Goal: Check status: Check status

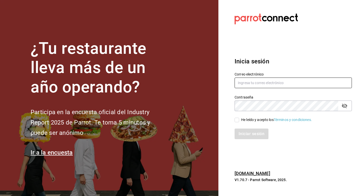
type input "p"
type input "[EMAIL_ADDRESS][DOMAIN_NAME]"
click at [345, 107] on icon "passwordField" at bounding box center [345, 106] width 6 height 6
click at [237, 117] on div "He leído y acepto los Términos y condiciones." at bounding box center [290, 117] width 123 height 12
click at [235, 118] on input "He leído y acepto los Términos y condiciones." at bounding box center [237, 120] width 5 height 5
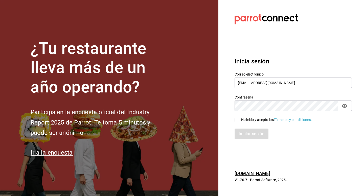
checkbox input "true"
click at [245, 132] on button "Iniciar sesión" at bounding box center [252, 134] width 34 height 11
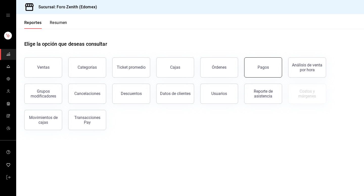
click at [273, 71] on button "Pagos" at bounding box center [263, 67] width 38 height 20
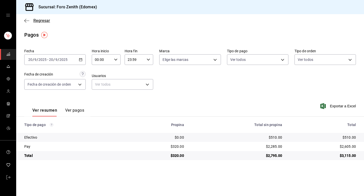
click at [26, 21] on icon "button" at bounding box center [26, 20] width 5 height 0
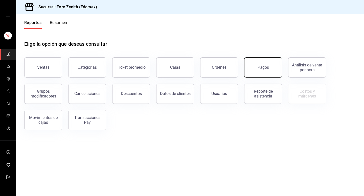
click at [259, 65] on button "Pagos" at bounding box center [263, 67] width 38 height 20
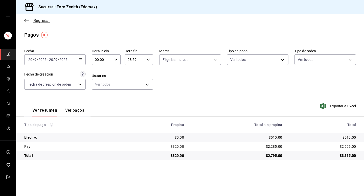
click at [26, 20] on icon "button" at bounding box center [26, 20] width 5 height 5
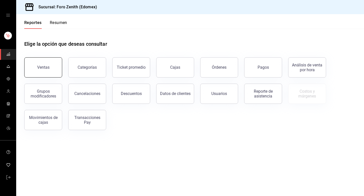
click at [55, 67] on button "Ventas" at bounding box center [43, 67] width 38 height 20
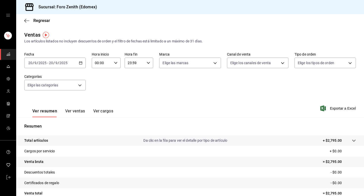
click at [78, 66] on div "2025-09-20 20 / 9 / 2025 - 2025-09-20 20 / 9 / 2025" at bounding box center [54, 63] width 61 height 11
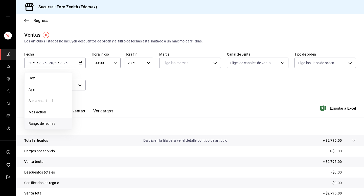
click at [48, 125] on span "Rango de fechas" at bounding box center [48, 123] width 39 height 5
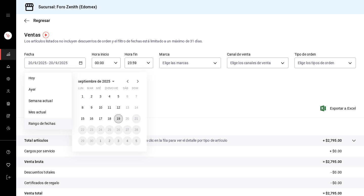
click at [122, 121] on button "19" at bounding box center [118, 118] width 9 height 9
click at [126, 121] on button "20" at bounding box center [127, 118] width 9 height 9
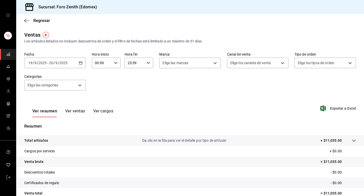
click at [79, 63] on icon "button" at bounding box center [81, 63] width 4 height 4
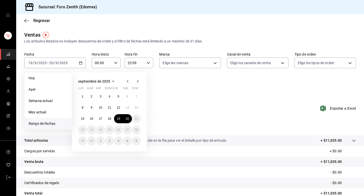
click at [178, 113] on div "Ver resumen Ver ventas Ver cargos Exportar a Excel" at bounding box center [190, 107] width 348 height 21
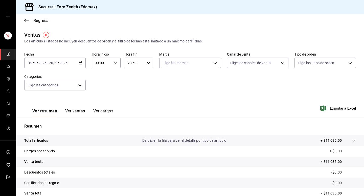
click at [112, 61] on input "00:00" at bounding box center [102, 63] width 20 height 10
click at [100, 90] on span "19" at bounding box center [99, 88] width 6 height 4
type input "19:00"
click at [147, 64] on div at bounding box center [182, 98] width 364 height 196
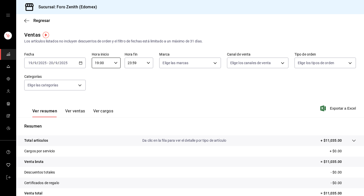
click at [150, 63] on icon "button" at bounding box center [149, 63] width 4 height 4
click at [135, 85] on button "06" at bounding box center [132, 81] width 12 height 10
type input "06:59"
click at [164, 80] on div at bounding box center [182, 98] width 364 height 196
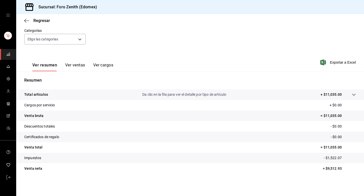
scroll to position [46, 0]
click at [79, 67] on button "Ver ventas" at bounding box center [75, 67] width 20 height 9
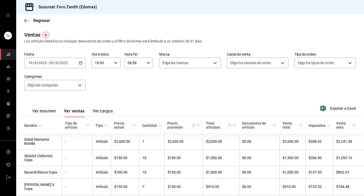
click at [103, 111] on button "Ver cargos" at bounding box center [103, 113] width 20 height 9
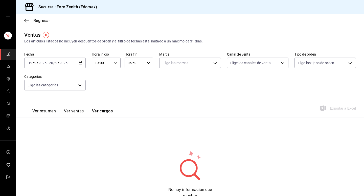
click at [76, 110] on button "Ver ventas" at bounding box center [74, 113] width 20 height 9
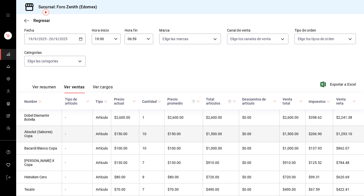
scroll to position [25, 0]
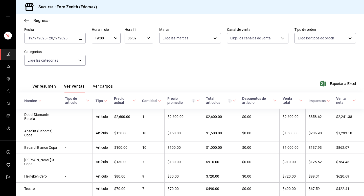
click at [87, 58] on div "Fecha 2025-09-19 19 / 9 / 2025 - 2025-09-20 20 / 9 / 2025 Hora inicio 19:00 Hor…" at bounding box center [190, 49] width 332 height 45
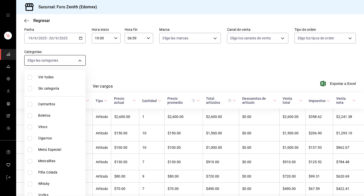
click at [82, 59] on body "Sucursal: Foro Zenith (Edomex) Regresar Ventas Los artículos listados no incluy…" at bounding box center [182, 98] width 364 height 196
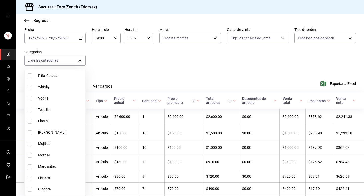
scroll to position [97, 0]
click at [213, 38] on div at bounding box center [182, 98] width 364 height 196
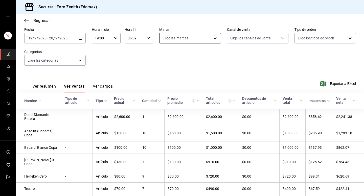
click at [216, 38] on body "Sucursal: Foro Zenith (Edomex) Regresar Ventas Los artículos listados no incluy…" at bounding box center [182, 98] width 364 height 196
click at [80, 58] on div at bounding box center [182, 98] width 364 height 196
click at [80, 59] on body "Sucursal: Foro Zenith (Edomex) Regresar Ventas Los artículos listados no incluy…" at bounding box center [182, 98] width 364 height 196
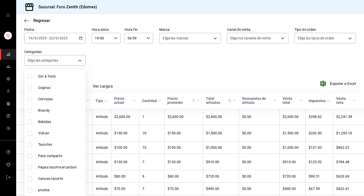
scroll to position [221, 0]
click at [51, 183] on li "Canoas tacorte" at bounding box center [55, 178] width 61 height 11
type input "baf8a80b-b283-43f4-8414-251a283f916f"
checkbox input "true"
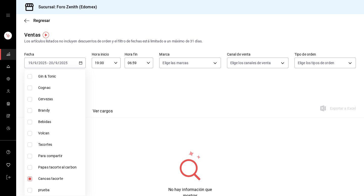
click at [31, 167] on input "checkbox" at bounding box center [30, 167] width 5 height 5
checkbox input "true"
click at [31, 159] on li "Para compartir" at bounding box center [55, 156] width 61 height 11
type input "baf8a80b-b283-43f4-8414-251a283f916f,2710d863-c8fe-45c2-91b0-572cc15ae041,d4d84…"
checkbox input "true"
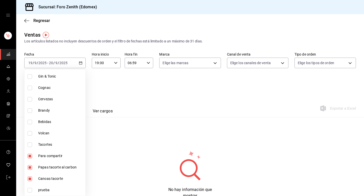
click at [31, 147] on li "Tacortes" at bounding box center [55, 144] width 61 height 11
type input "baf8a80b-b283-43f4-8414-251a283f916f,2710d863-c8fe-45c2-91b0-572cc15ae041,d4d84…"
checkbox input "true"
click at [30, 136] on li "Volcan" at bounding box center [55, 133] width 61 height 11
type input "baf8a80b-b283-43f4-8414-251a283f916f,2710d863-c8fe-45c2-91b0-572cc15ae041,d4d84…"
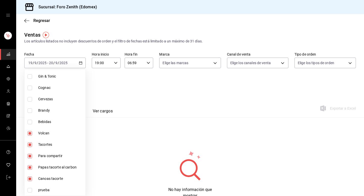
checkbox input "true"
click at [28, 125] on li "Bebidas" at bounding box center [55, 121] width 61 height 11
type input "baf8a80b-b283-43f4-8414-251a283f916f,2710d863-c8fe-45c2-91b0-572cc15ae041,d4d84…"
checkbox input "true"
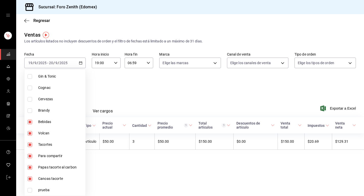
click at [29, 109] on input "checkbox" at bounding box center [30, 111] width 5 height 5
checkbox input "true"
type input "baf8a80b-b283-43f4-8414-251a283f916f,2710d863-c8fe-45c2-91b0-572cc15ae041,d4d84…"
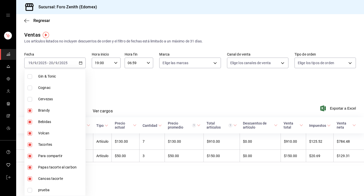
click at [30, 97] on input "checkbox" at bounding box center [30, 99] width 5 height 5
checkbox input "true"
type input "baf8a80b-b283-43f4-8414-251a283f916f,2710d863-c8fe-45c2-91b0-572cc15ae041,d4d84…"
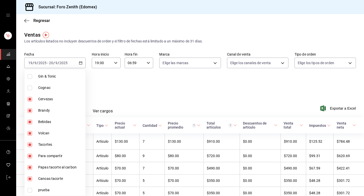
click at [29, 87] on input "checkbox" at bounding box center [30, 88] width 5 height 5
checkbox input "true"
type input "baf8a80b-b283-43f4-8414-251a283f916f,2710d863-c8fe-45c2-91b0-572cc15ae041,d4d84…"
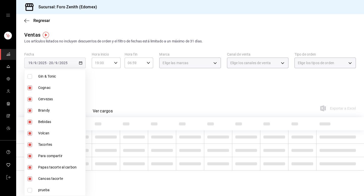
click at [29, 78] on input "checkbox" at bounding box center [30, 76] width 5 height 5
checkbox input "true"
type input "baf8a80b-b283-43f4-8414-251a283f916f,2710d863-c8fe-45c2-91b0-572cc15ae041,d4d84…"
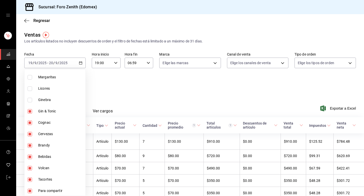
scroll to position [185, 0]
click at [28, 102] on input "checkbox" at bounding box center [30, 101] width 5 height 5
checkbox input "true"
click at [26, 102] on li "Ginebra" at bounding box center [55, 100] width 61 height 11
type input "baf8a80b-b283-43f4-8414-251a283f916f,2710d863-c8fe-45c2-91b0-572cc15ae041,d4d84…"
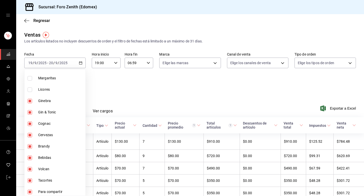
checkbox input "false"
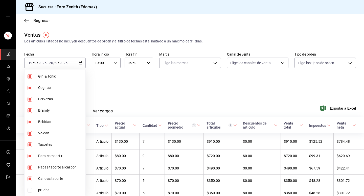
scroll to position [221, 0]
click at [32, 100] on input "checkbox" at bounding box center [30, 99] width 5 height 5
checkbox input "false"
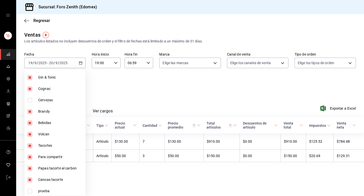
scroll to position [221, 0]
click at [28, 118] on li "Bebidas" at bounding box center [55, 122] width 61 height 11
type input "baf8a80b-b283-43f4-8414-251a283f916f,2710d863-c8fe-45c2-91b0-572cc15ae041,d4d84…"
checkbox input "false"
click at [28, 114] on li "Brandy" at bounding box center [55, 110] width 61 height 11
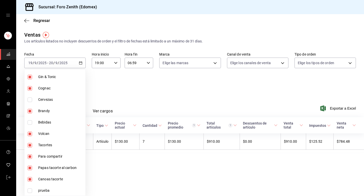
type input "baf8a80b-b283-43f4-8414-251a283f916f,2710d863-c8fe-45c2-91b0-572cc15ae041,d4d84…"
checkbox input "false"
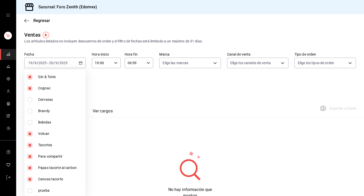
click at [32, 87] on input "checkbox" at bounding box center [30, 88] width 5 height 5
checkbox input "false"
type input "baf8a80b-b283-43f4-8414-251a283f916f,2710d863-c8fe-45c2-91b0-572cc15ae041,d4d84…"
click at [31, 77] on input "checkbox" at bounding box center [30, 77] width 5 height 5
checkbox input "false"
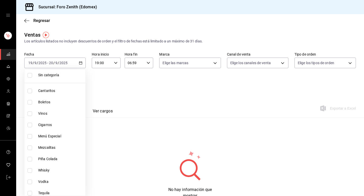
scroll to position [21, 0]
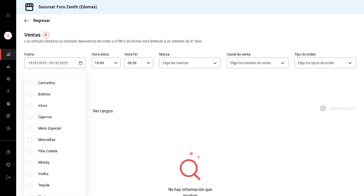
click at [26, 133] on li "Menú Especial" at bounding box center [55, 128] width 61 height 11
type input "baf8a80b-b283-43f4-8414-251a283f916f,2710d863-c8fe-45c2-91b0-572cc15ae041,d4d84…"
checkbox input "true"
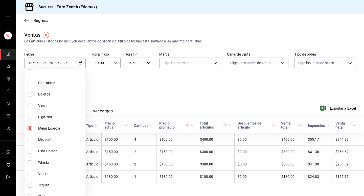
click at [146, 89] on div at bounding box center [182, 98] width 364 height 196
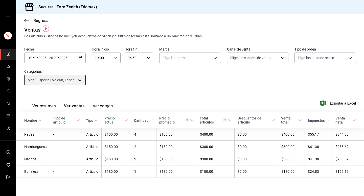
scroll to position [5, 0]
click at [25, 18] on icon "button" at bounding box center [26, 20] width 5 height 5
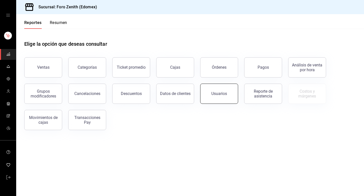
click at [224, 93] on div "Usuarios" at bounding box center [220, 93] width 16 height 5
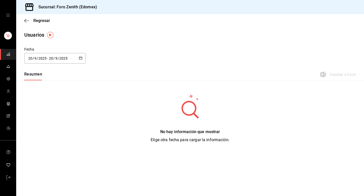
click at [81, 57] on icon "button" at bounding box center [81, 58] width 4 height 4
click at [51, 130] on li "Rango de fechas" at bounding box center [48, 131] width 48 height 11
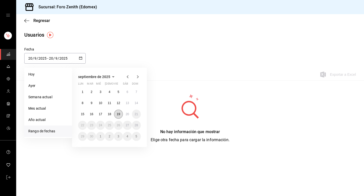
click at [120, 116] on button "19" at bounding box center [118, 114] width 9 height 9
click at [128, 116] on abbr "20" at bounding box center [127, 115] width 3 height 4
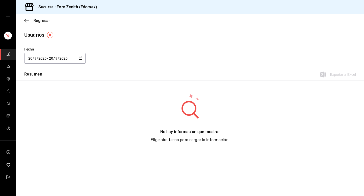
type input "2025-09-19"
type input "19"
click at [116, 59] on icon "button" at bounding box center [116, 59] width 4 height 4
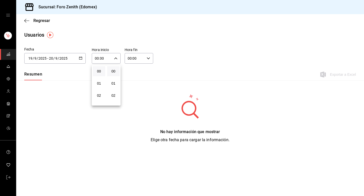
click at [81, 56] on div at bounding box center [182, 98] width 364 height 196
click at [81, 57] on icon "button" at bounding box center [81, 58] width 4 height 4
click at [115, 58] on icon "button" at bounding box center [116, 59] width 4 height 4
click at [98, 88] on button "17" at bounding box center [99, 83] width 12 height 10
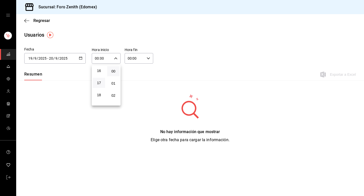
type input "17:00"
click at [146, 60] on div at bounding box center [182, 98] width 364 height 196
click at [148, 60] on icon "button" at bounding box center [149, 59] width 4 height 4
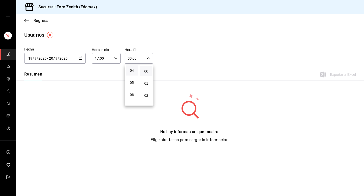
scroll to position [51, 0]
click at [132, 83] on span "05" at bounding box center [132, 81] width 6 height 4
type input "05:00"
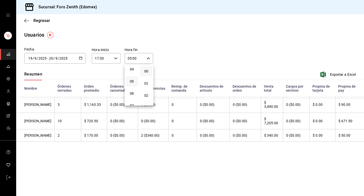
click at [161, 56] on div at bounding box center [182, 98] width 364 height 196
click at [161, 56] on div "Fecha 2025-09-19 19 / 9 / 2025 - 2025-09-20 20 / 9 / 2025 septiembre de 2025 lu…" at bounding box center [190, 58] width 348 height 23
